Goal: Task Accomplishment & Management: Manage account settings

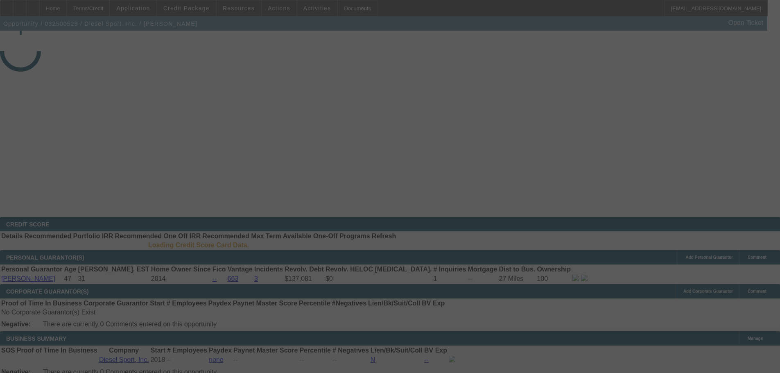
select select "3"
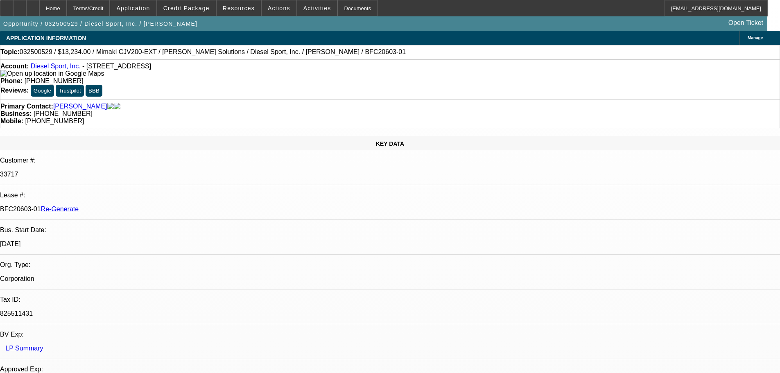
select select "0"
select select "0.1"
select select "1"
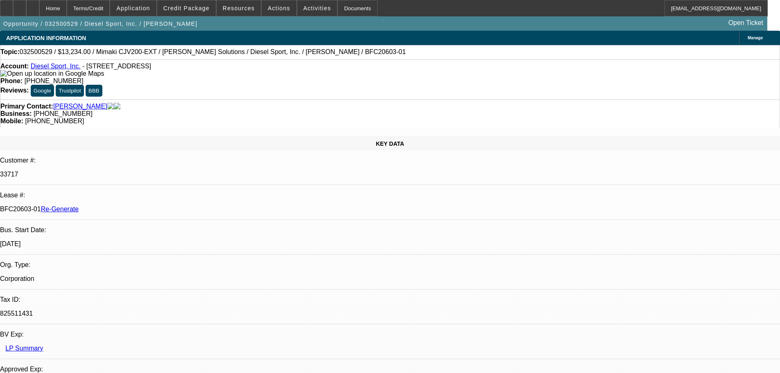
select select "4"
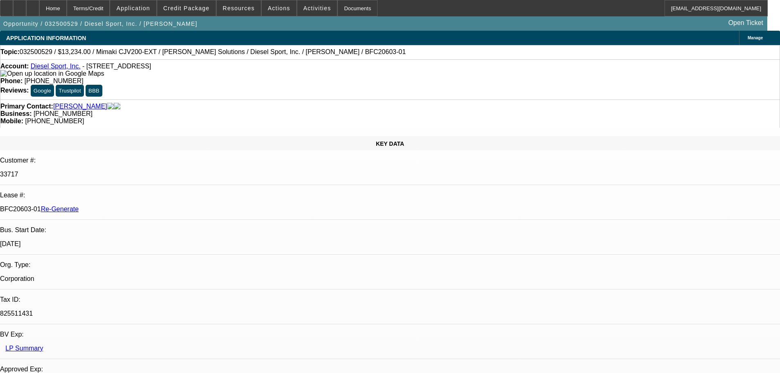
scroll to position [0, 0]
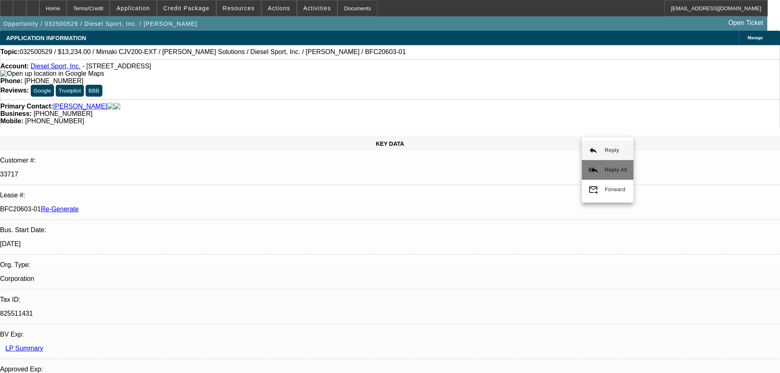
click at [600, 168] on button "reply_all Reply All" at bounding box center [607, 170] width 52 height 20
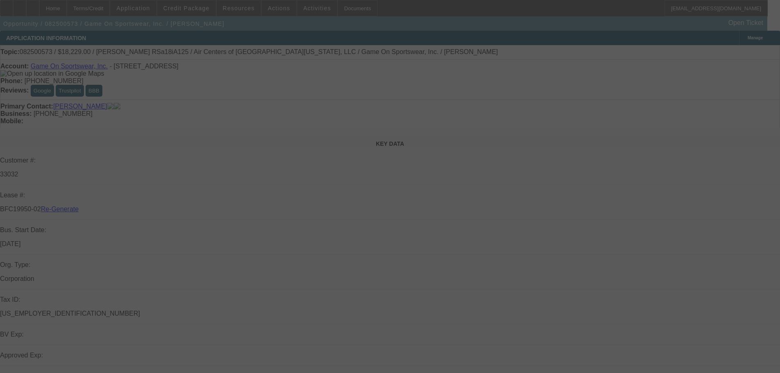
select select "3"
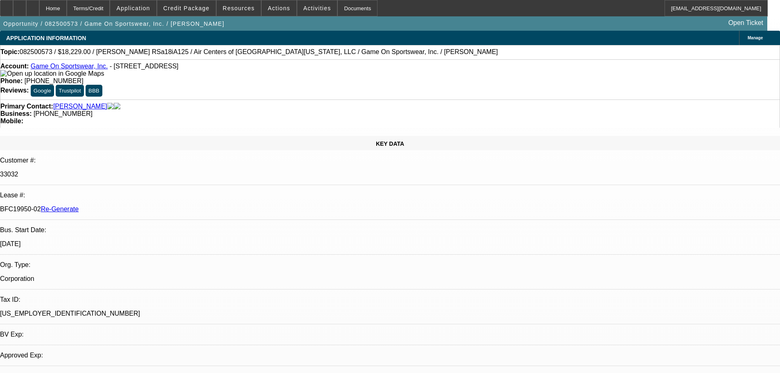
select select "0"
select select "6"
drag, startPoint x: 116, startPoint y: 128, endPoint x: 92, endPoint y: 128, distance: 23.7
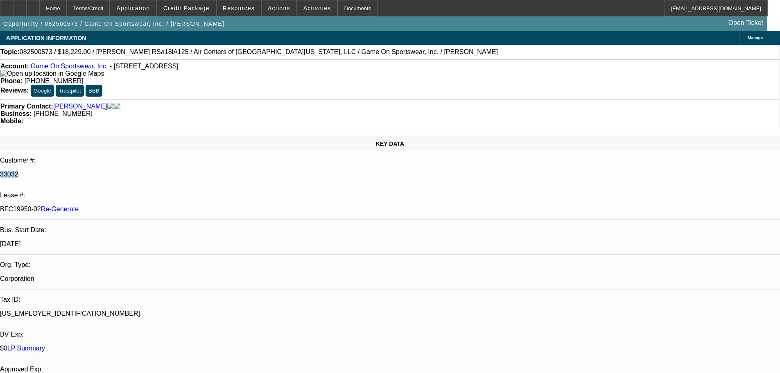
click at [92, 171] on div "33032" at bounding box center [390, 174] width 780 height 7
copy p "33032"
click at [246, 16] on span at bounding box center [238, 8] width 44 height 20
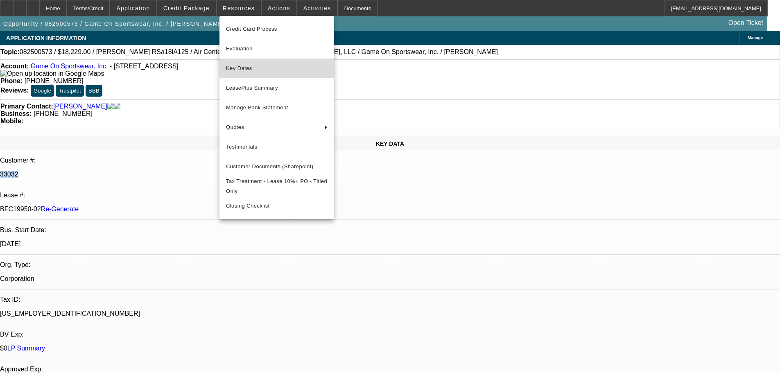
click at [246, 64] on span "Key Dates" at bounding box center [276, 68] width 101 height 10
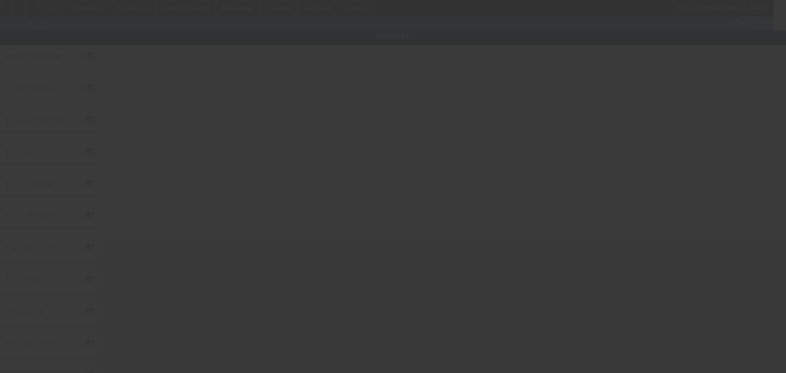
type input "[DATE]"
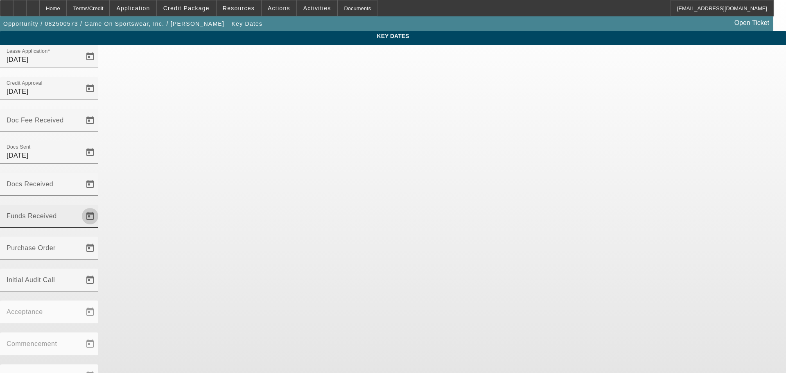
click at [100, 206] on span "Open calendar" at bounding box center [90, 216] width 20 height 20
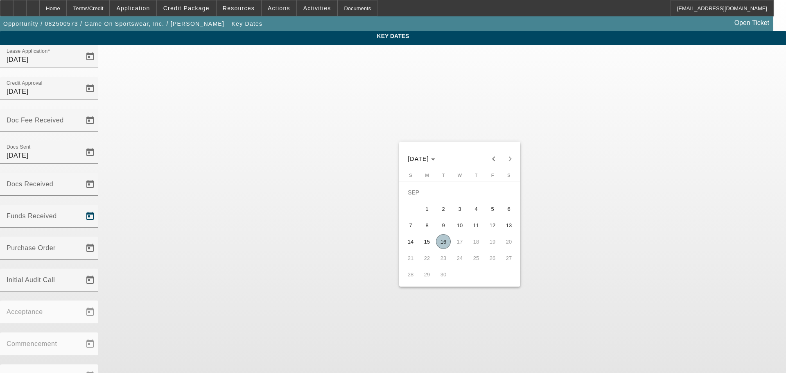
click at [442, 242] on span "16" at bounding box center [443, 241] width 15 height 15
type input "[DATE]"
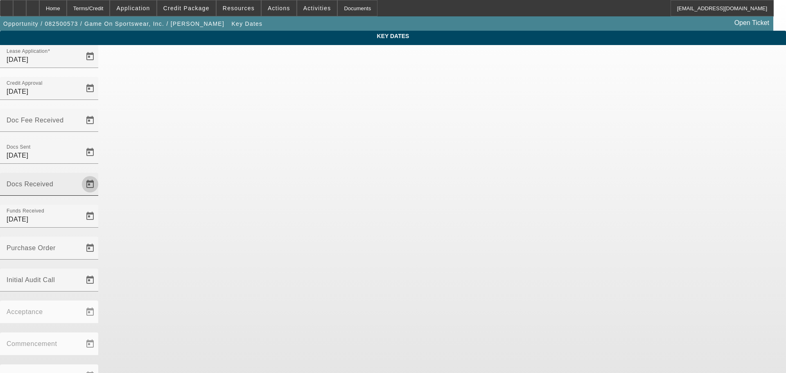
click at [100, 174] on span "Open calendar" at bounding box center [90, 184] width 20 height 20
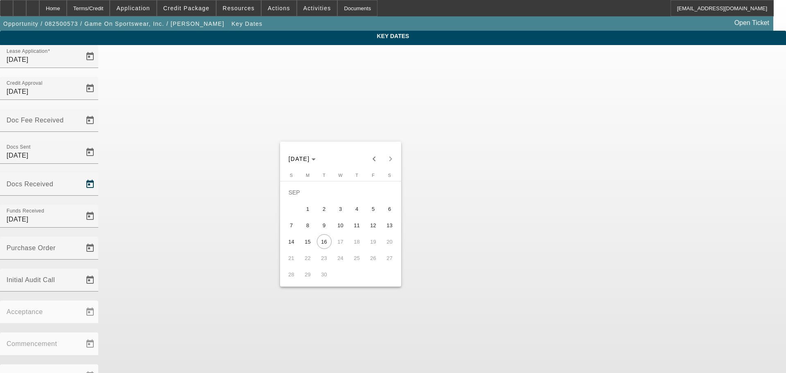
click at [309, 244] on span "15" at bounding box center [307, 241] width 15 height 15
type input "[DATE]"
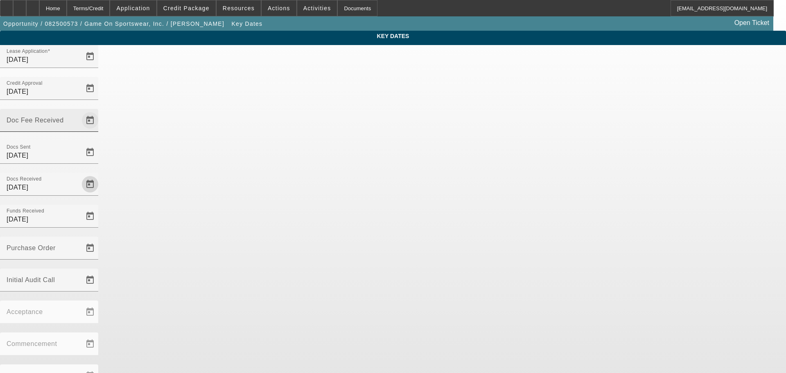
click at [100, 110] on span "Open calendar" at bounding box center [90, 120] width 20 height 20
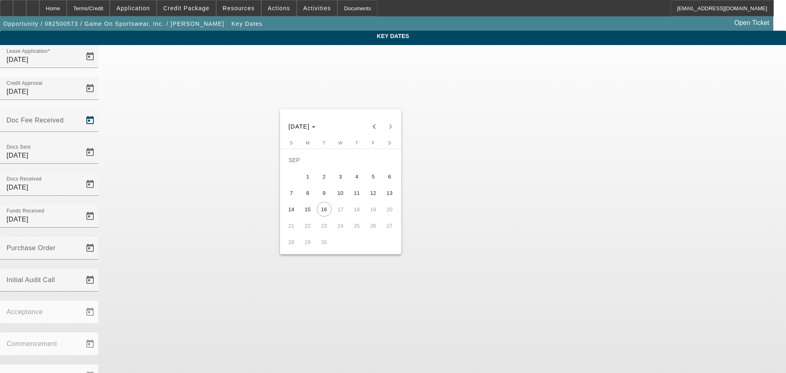
click at [309, 197] on span "8" at bounding box center [307, 192] width 15 height 15
type input "[DATE]"
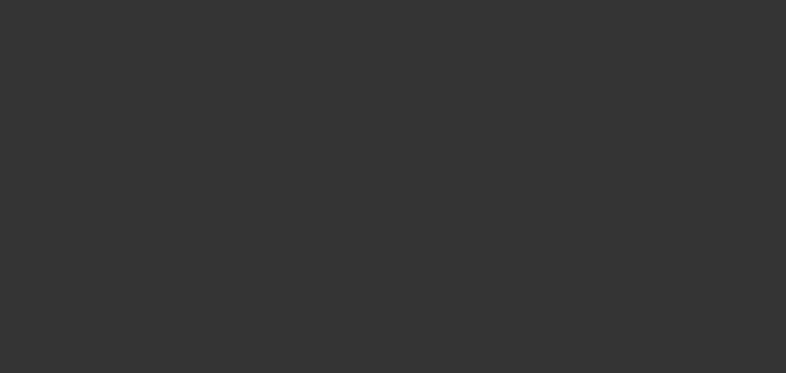
select select "3"
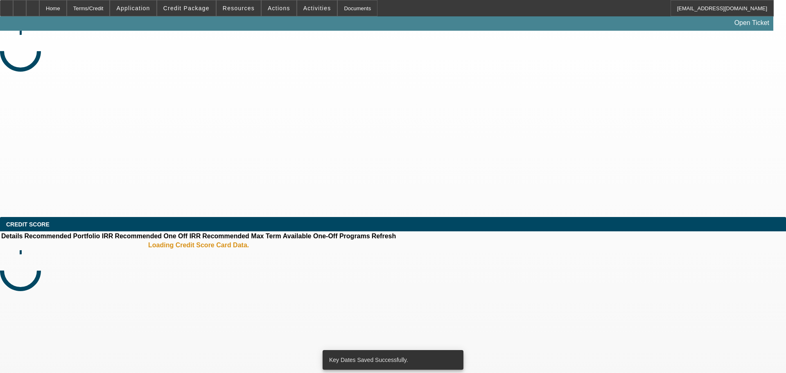
select select "0"
select select "6"
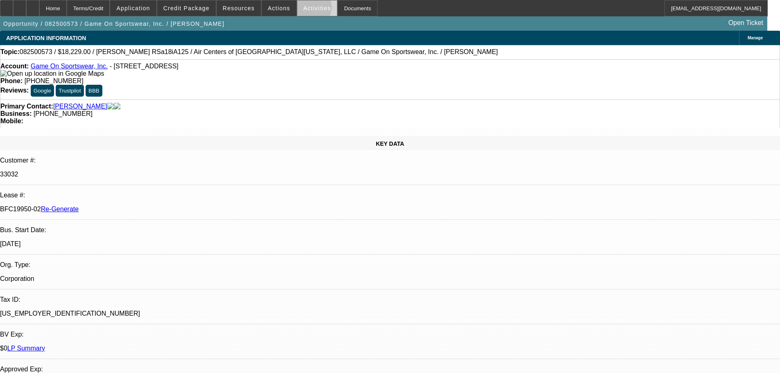
click at [304, 9] on span "Activities" at bounding box center [317, 8] width 28 height 7
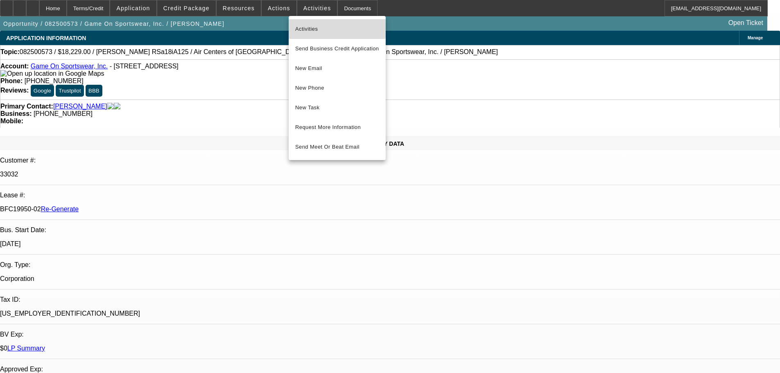
click at [304, 25] on span "Activities" at bounding box center [337, 29] width 84 height 10
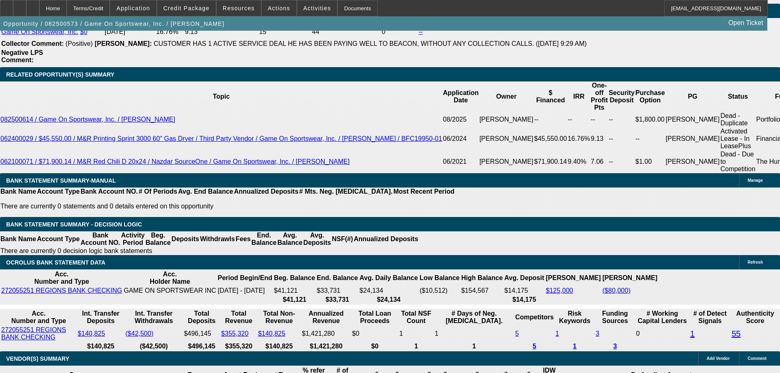
scroll to position [123, 0]
click at [340, 5] on div "Documents" at bounding box center [357, 8] width 40 height 16
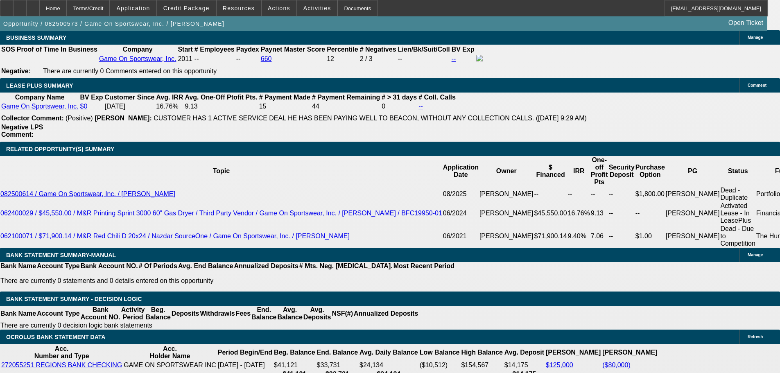
scroll to position [1350, 0]
